Goal: Task Accomplishment & Management: Complete application form

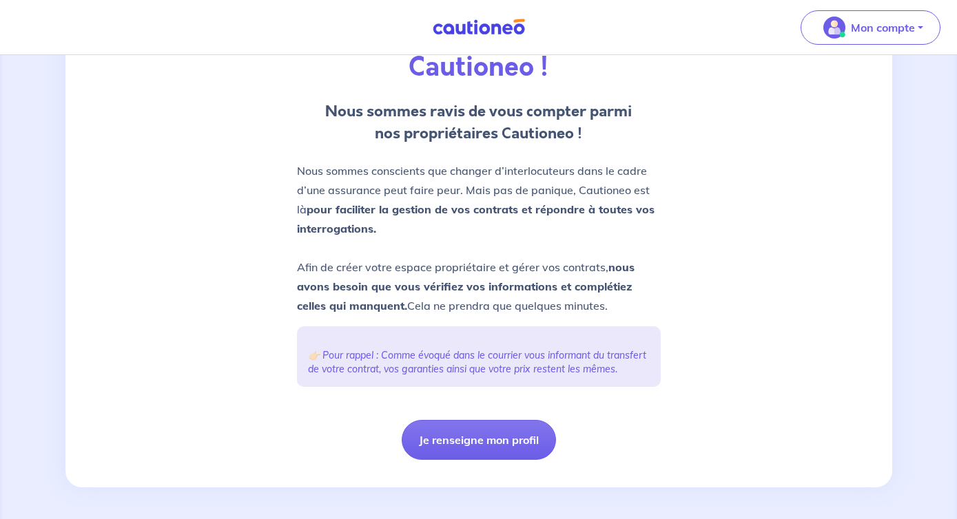
scroll to position [146, 0]
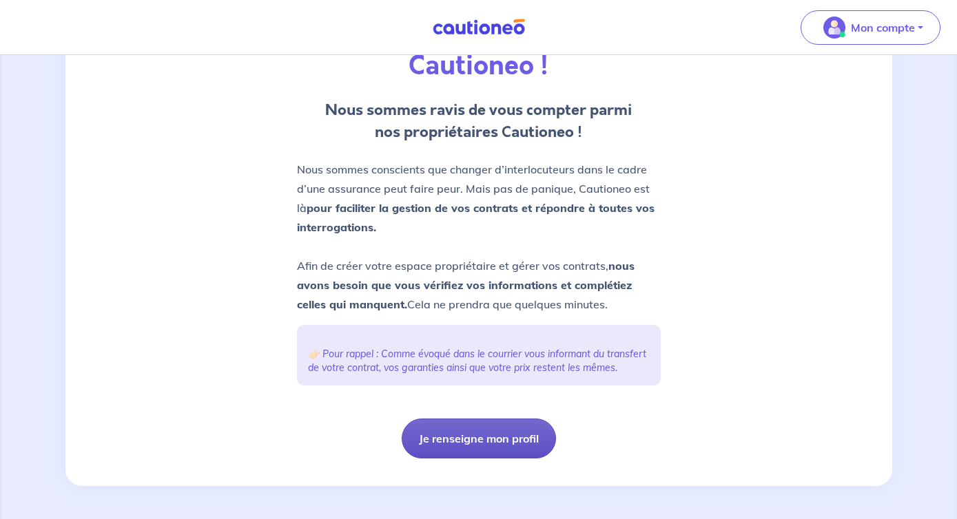
click at [490, 437] on button "Je renseigne mon profil" at bounding box center [479, 439] width 154 height 40
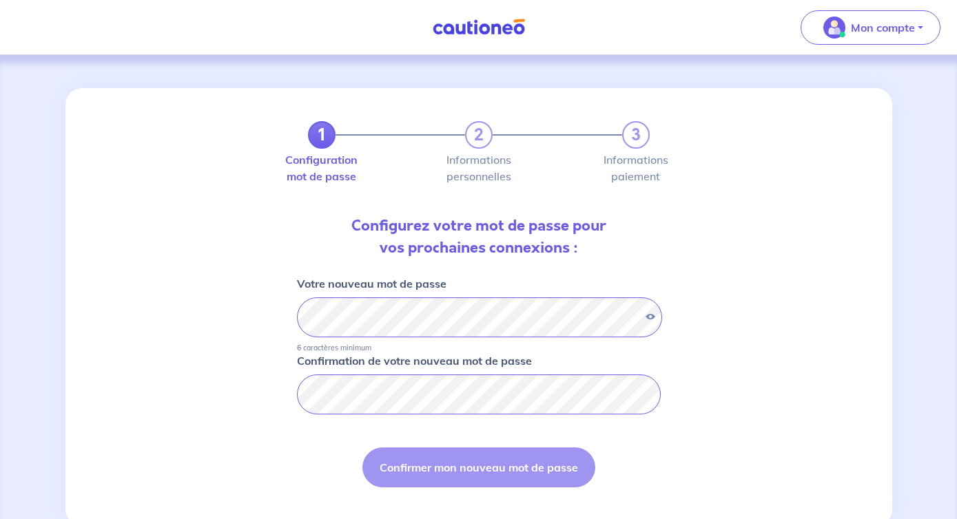
drag, startPoint x: 312, startPoint y: 450, endPoint x: 316, endPoint y: 424, distance: 26.5
click at [314, 424] on form "Votre nouveau mot de passe 6 caractères minimum Confirmation de votre nouveau m…" at bounding box center [479, 396] width 364 height 240
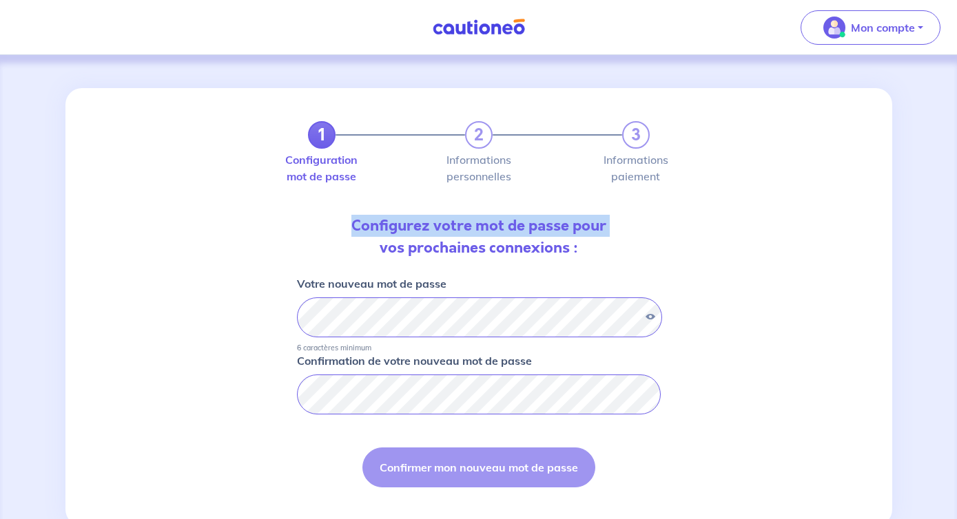
drag, startPoint x: 259, startPoint y: 236, endPoint x: 246, endPoint y: 233, distance: 13.5
click at [246, 233] on div "1 2 3 Configuration mot de passe Informations personnelles Informations paiemen…" at bounding box center [478, 307] width 827 height 438
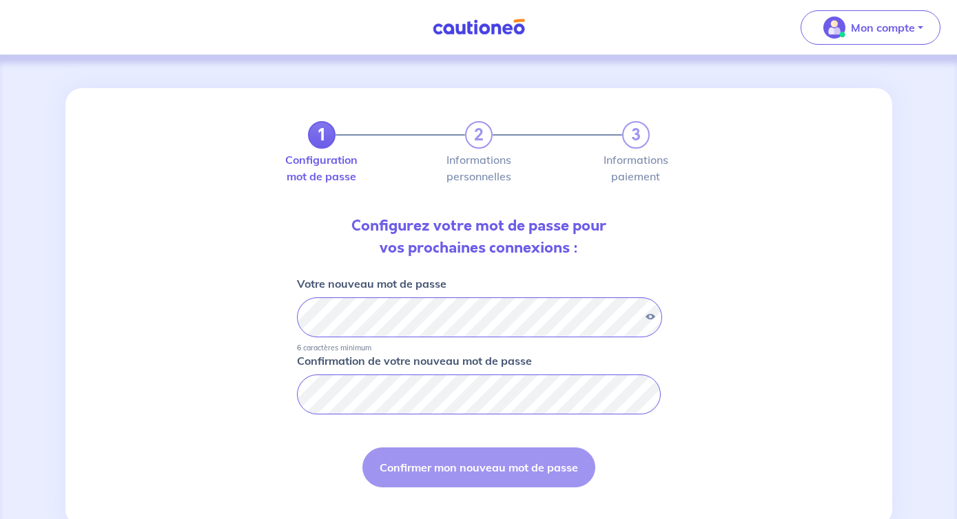
click at [127, 71] on div "1 2 3 Configuration mot de passe Informations personnelles Informations paiemen…" at bounding box center [478, 307] width 957 height 504
click at [87, 53] on nav "Mon compte Me déconnecter" at bounding box center [478, 27] width 957 height 55
drag, startPoint x: 49, startPoint y: 23, endPoint x: 20, endPoint y: -6, distance: 40.9
click at [20, 0] on html "Mon compte Me déconnecter 1 2 3 Configuration mot de passe Informations personn…" at bounding box center [478, 279] width 957 height 559
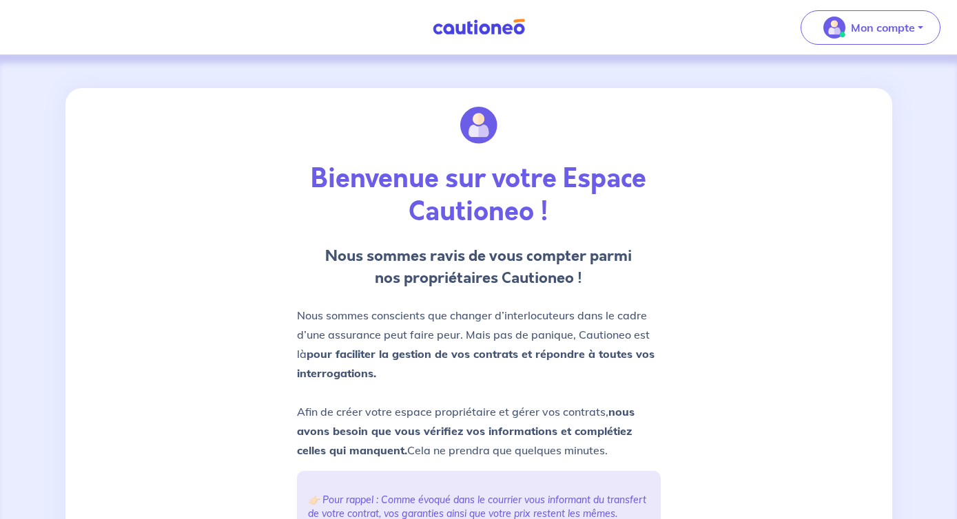
click at [689, 89] on div "Bienvenue sur votre Espace Cautioneo ! Nous sommes ravis de vous compter parmi …" at bounding box center [478, 360] width 827 height 544
drag, startPoint x: 692, startPoint y: 90, endPoint x: 707, endPoint y: 87, distance: 14.7
click at [706, 87] on div "Bienvenue sur votre Espace Cautioneo ! Nous sommes ravis de vous compter parmi …" at bounding box center [478, 360] width 957 height 610
drag, startPoint x: 656, startPoint y: 8, endPoint x: 656, endPoint y: -8, distance: 16.5
click at [656, 0] on html "Mon compte Me déconnecter Bienvenue sur votre Espace Cautioneo ! Nous sommes ra…" at bounding box center [478, 332] width 957 height 665
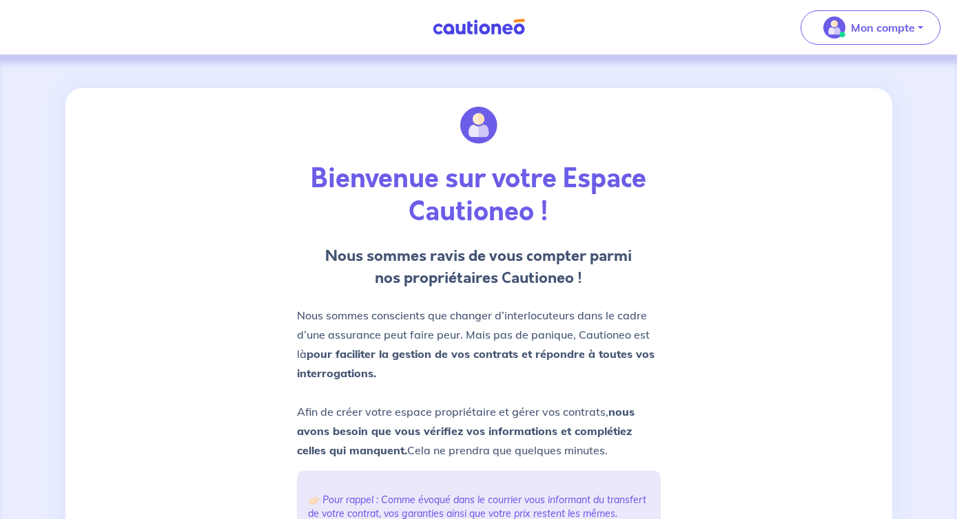
drag, startPoint x: 944, startPoint y: 102, endPoint x: 950, endPoint y: 136, distance: 34.3
click at [950, 136] on div "Bienvenue sur votre Espace Cautioneo ! Nous sommes ravis de vous compter parmi …" at bounding box center [478, 360] width 957 height 610
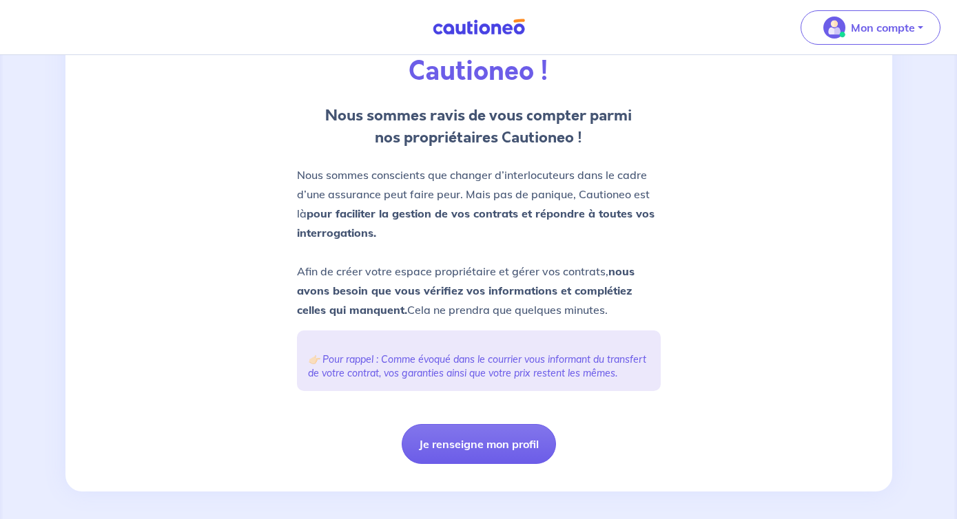
scroll to position [146, 0]
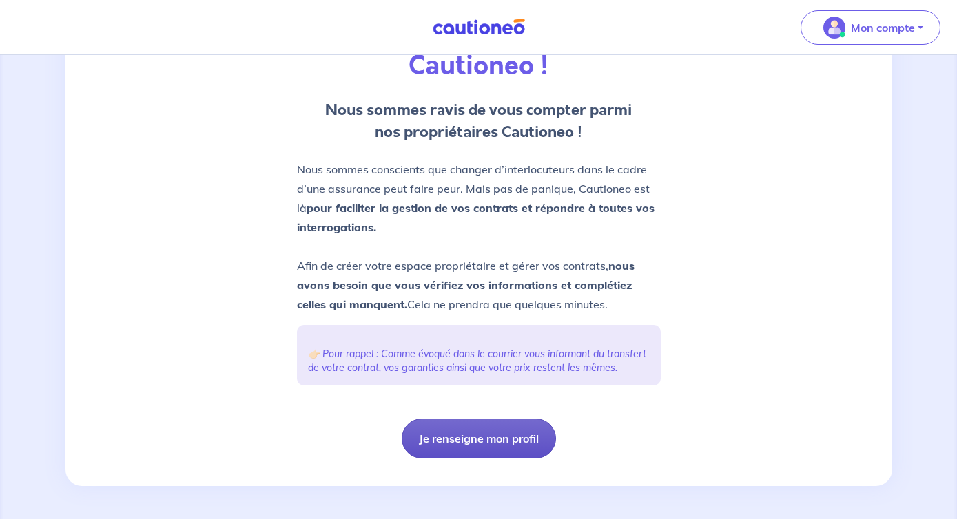
drag, startPoint x: 525, startPoint y: 407, endPoint x: 505, endPoint y: 443, distance: 41.0
click at [506, 441] on div "Bienvenue sur votre Espace Cautioneo ! Nous sommes ravis de vous compter parmi …" at bounding box center [479, 208] width 380 height 533
click at [505, 443] on button "Je renseigne mon profil" at bounding box center [479, 439] width 154 height 40
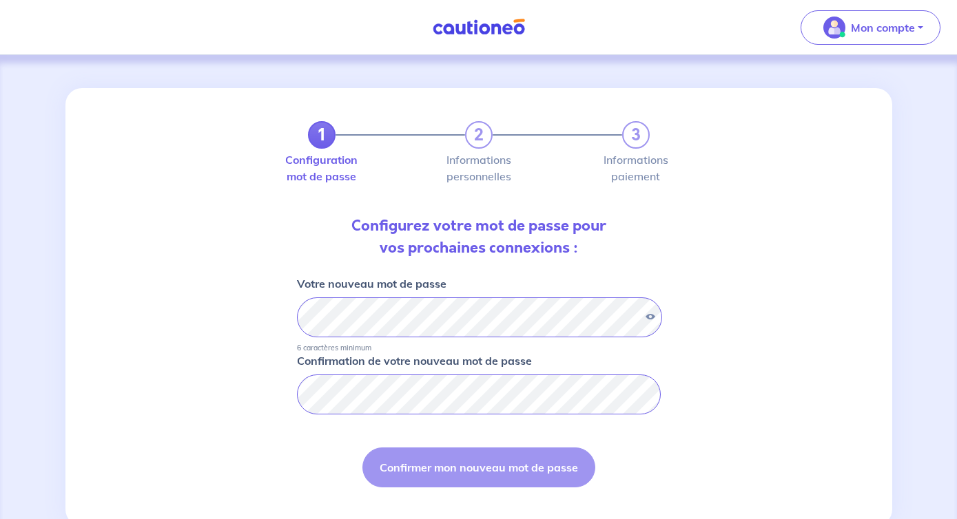
click at [286, 490] on div "1 2 3 Configuration mot de passe Informations personnelles Informations paiemen…" at bounding box center [478, 307] width 827 height 438
drag, startPoint x: 285, startPoint y: 490, endPoint x: 284, endPoint y: 501, distance: 11.7
click at [278, 501] on div "1 2 3 Configuration mot de passe Informations personnelles Informations paiemen…" at bounding box center [478, 307] width 827 height 438
